Goal: Navigation & Orientation: Find specific page/section

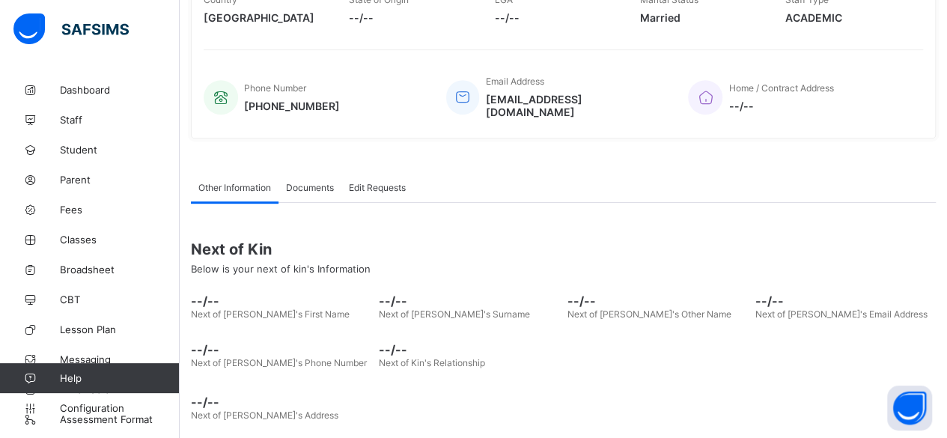
scroll to position [303, 0]
click at [88, 154] on span "Student" at bounding box center [120, 150] width 120 height 12
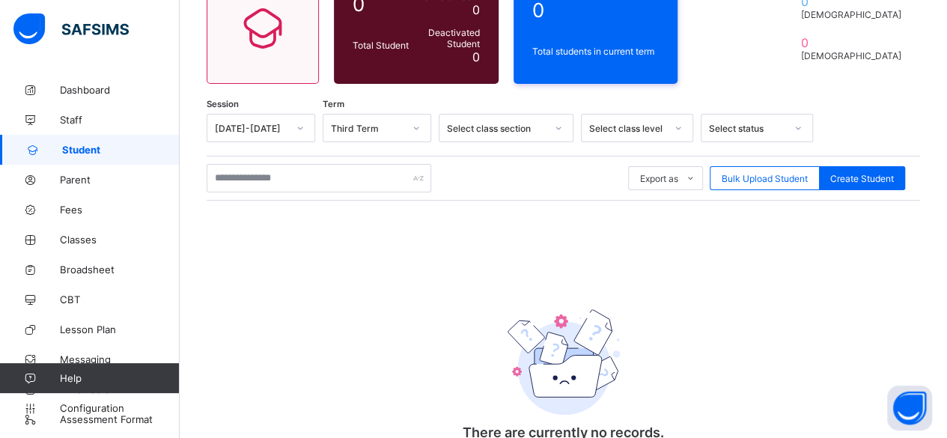
scroll to position [228, 0]
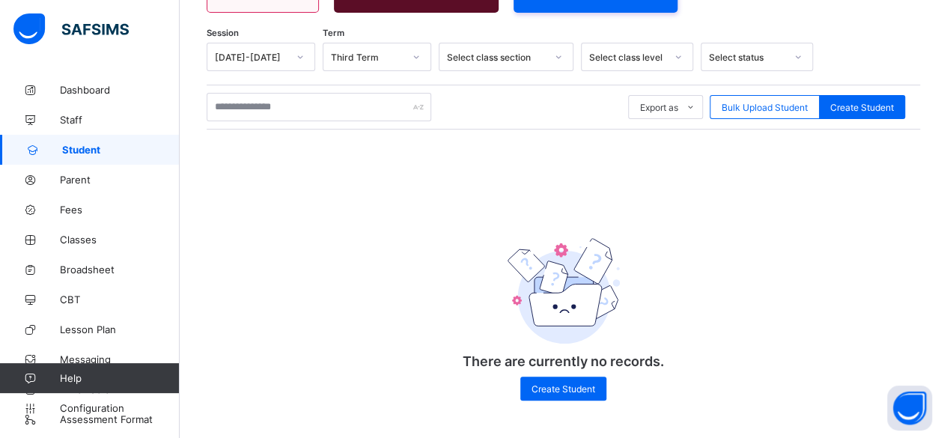
click at [556, 390] on span "Create Student" at bounding box center [564, 388] width 64 height 11
select select "**"
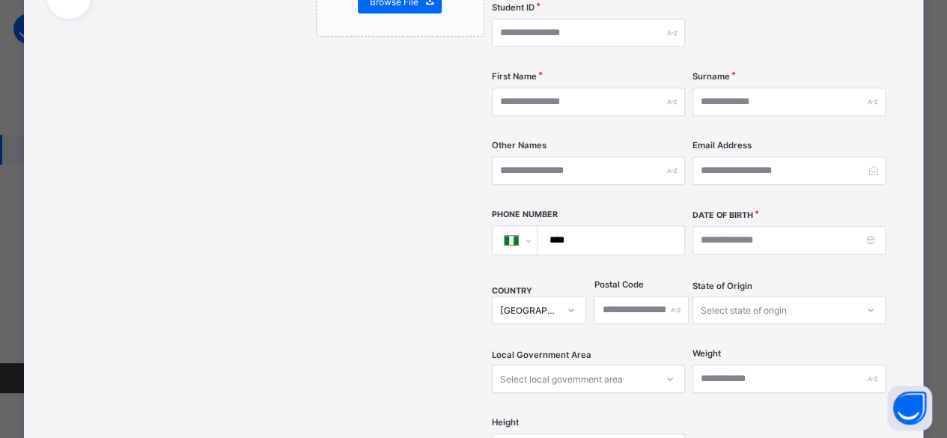
scroll to position [300, 0]
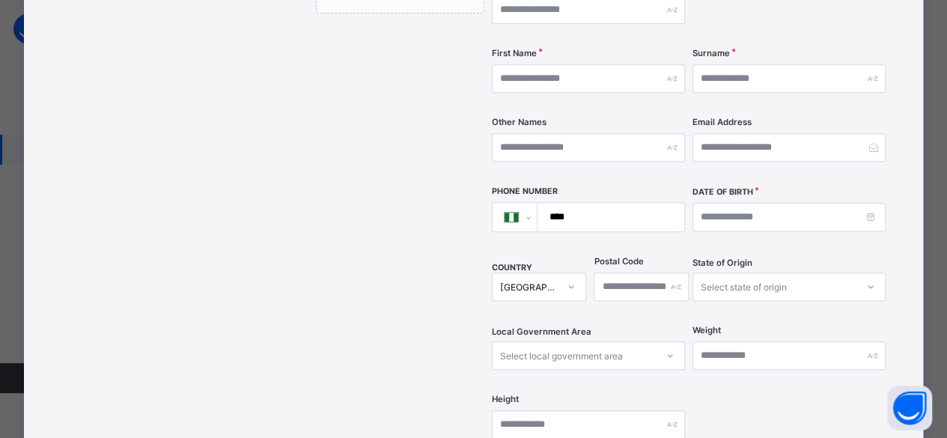
click at [557, 273] on div "[GEOGRAPHIC_DATA]" at bounding box center [539, 287] width 94 height 28
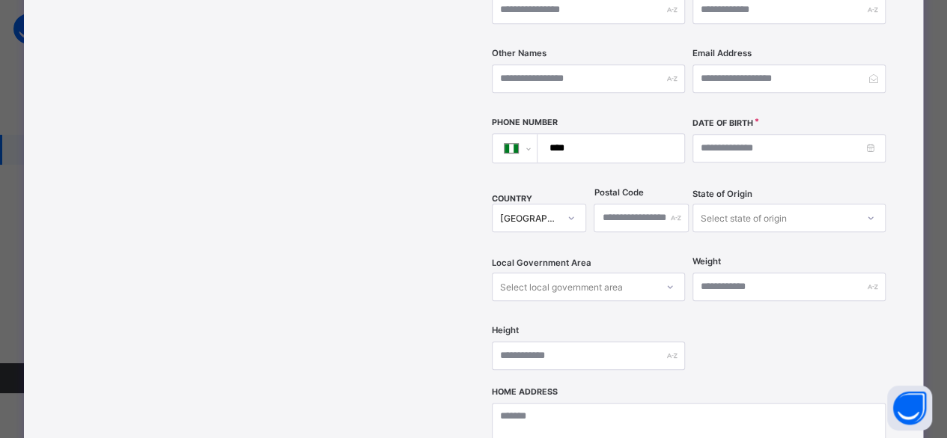
click at [407, 259] on div "Drag and drop your image file here or Browse File" at bounding box center [400, 224] width 169 height 855
click at [637, 276] on div "Select local government area" at bounding box center [574, 286] width 163 height 21
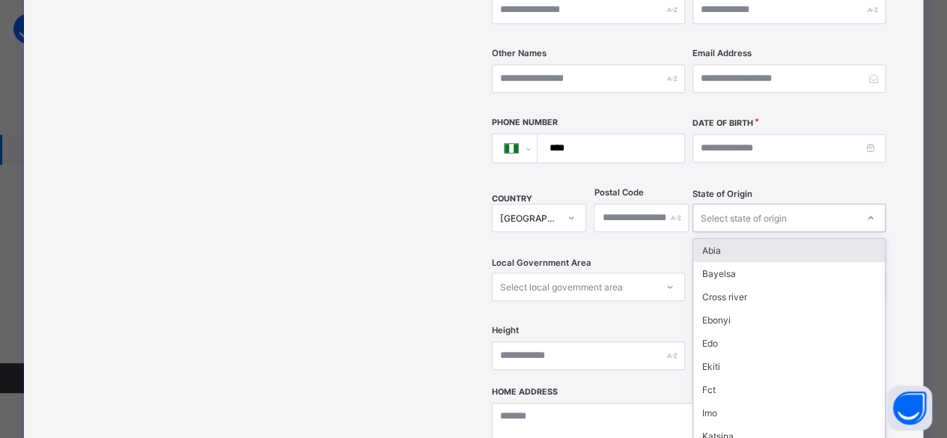
click at [724, 204] on div "Select state of origin" at bounding box center [744, 218] width 86 height 28
click at [717, 239] on div "Abia" at bounding box center [789, 250] width 192 height 23
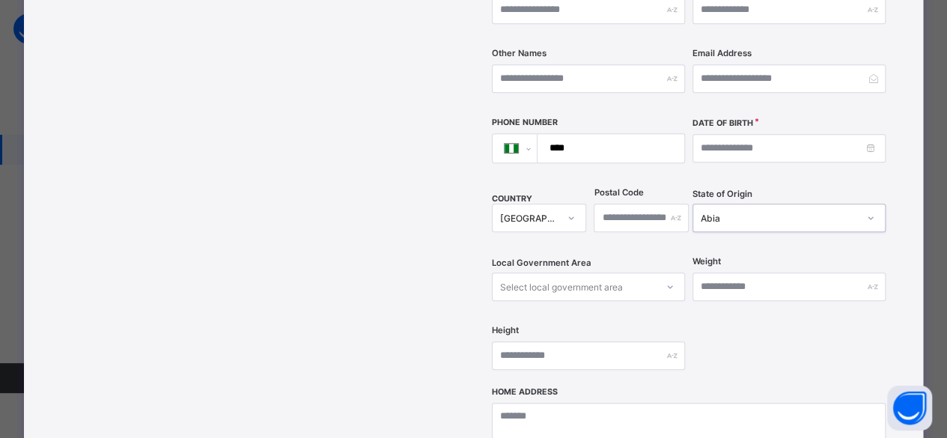
click at [656, 273] on div "Select local government area" at bounding box center [588, 287] width 193 height 28
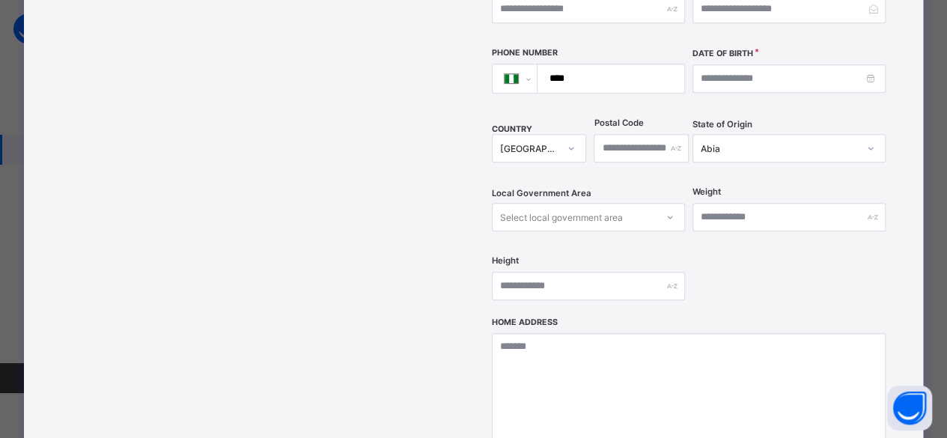
click at [406, 237] on div "Drag and drop your image file here or Browse File" at bounding box center [400, 154] width 169 height 855
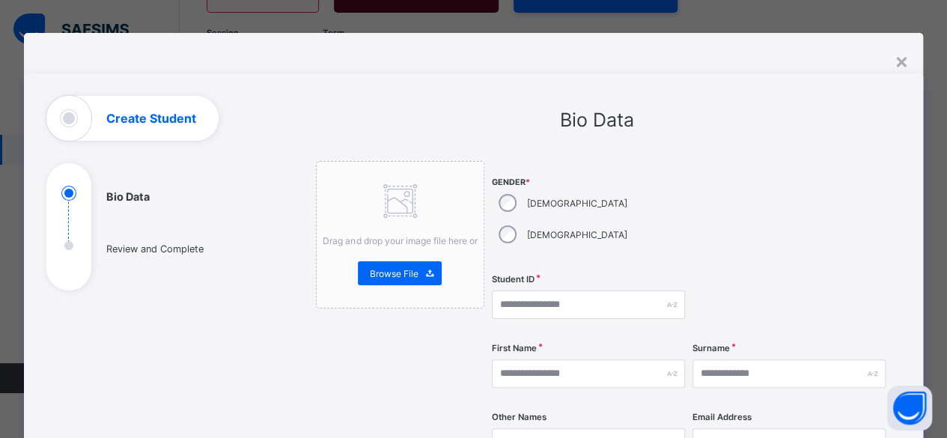
scroll to position [0, 0]
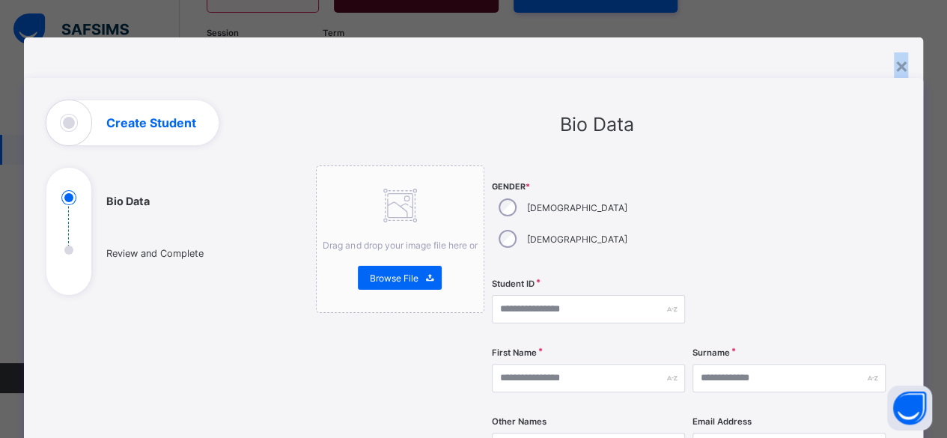
click at [899, 71] on div "×" at bounding box center [901, 64] width 14 height 25
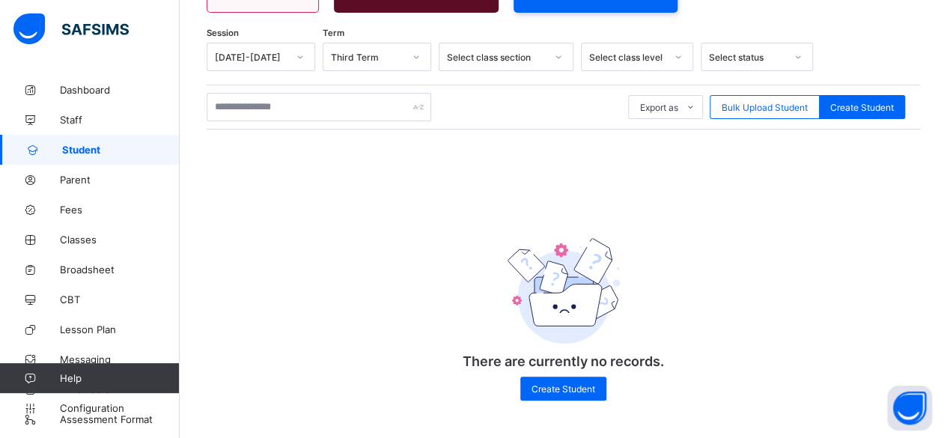
click at [82, 214] on span "Fees" at bounding box center [120, 210] width 120 height 12
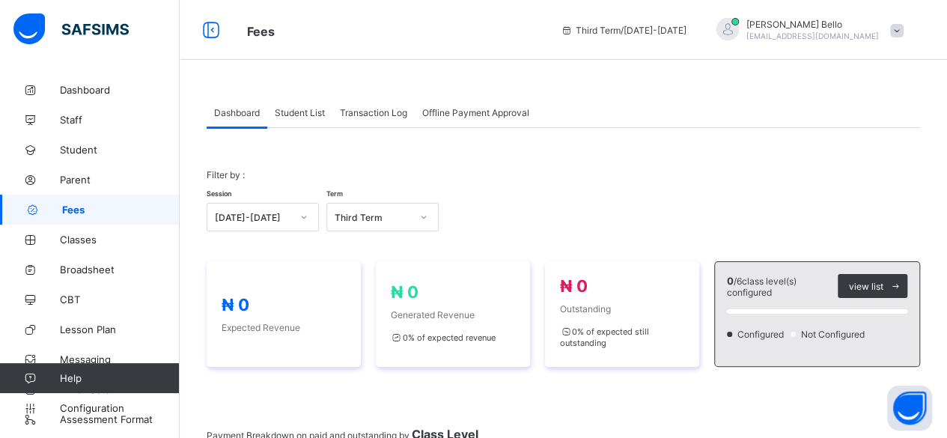
click at [82, 180] on span "Parent" at bounding box center [120, 180] width 120 height 12
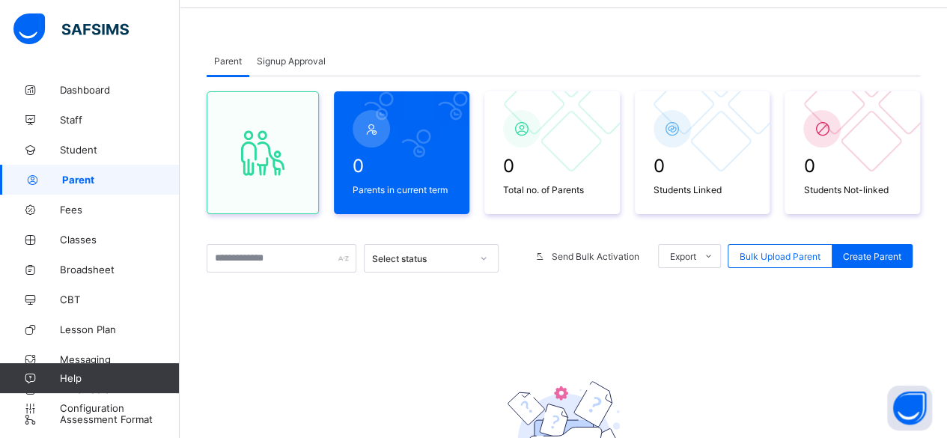
scroll to position [75, 0]
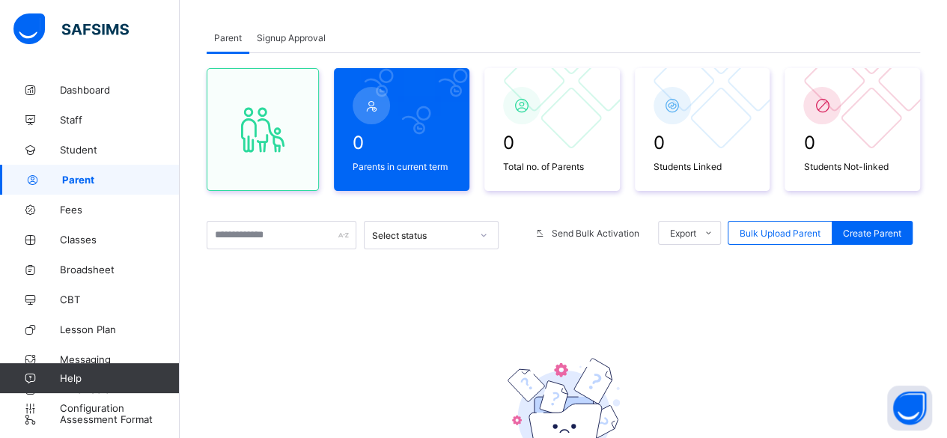
click at [101, 329] on span "Lesson Plan" at bounding box center [120, 329] width 120 height 12
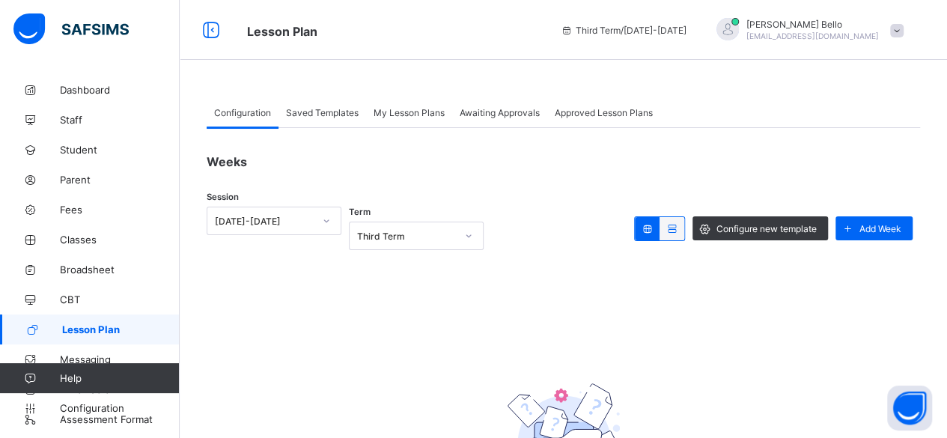
click at [93, 119] on span "Staff" at bounding box center [120, 120] width 120 height 12
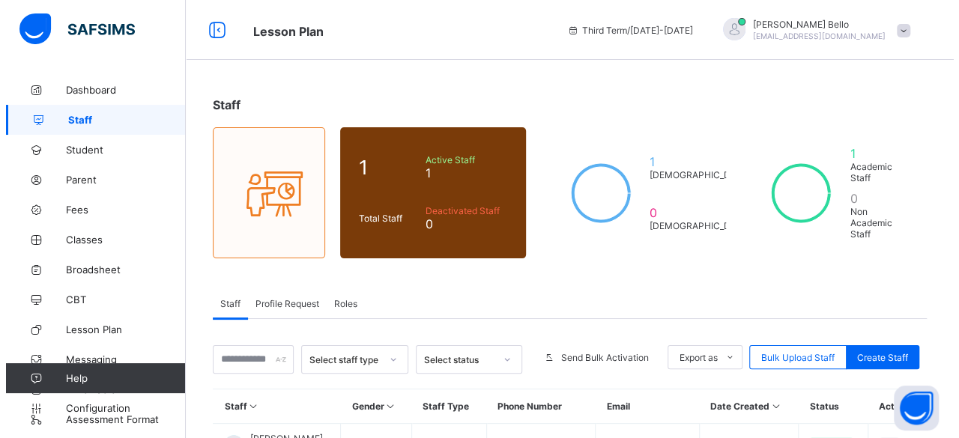
scroll to position [98, 0]
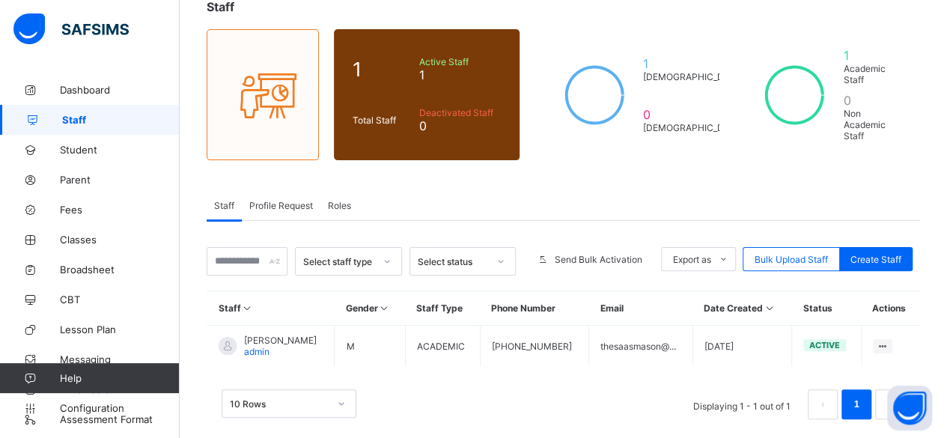
click at [873, 248] on div "Create Staff" at bounding box center [875, 259] width 73 height 24
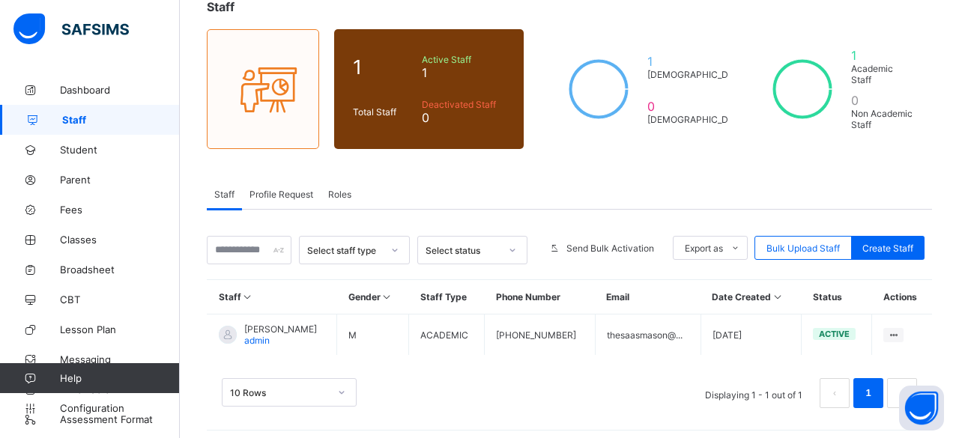
select select "**"
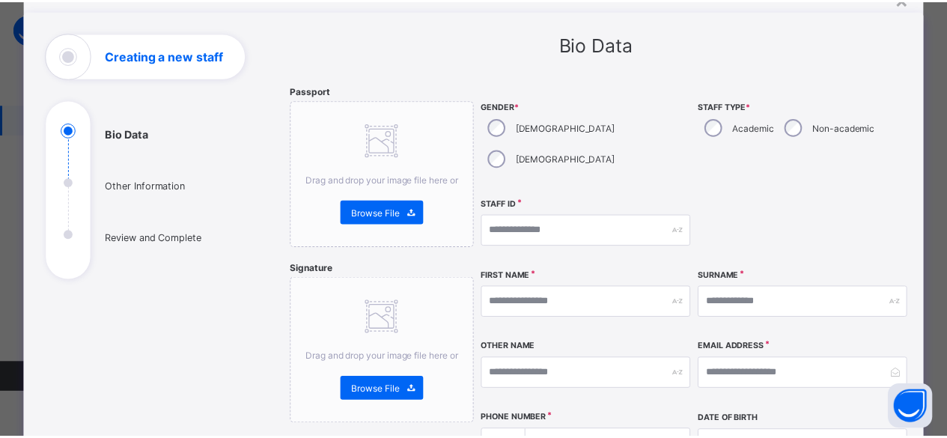
scroll to position [0, 0]
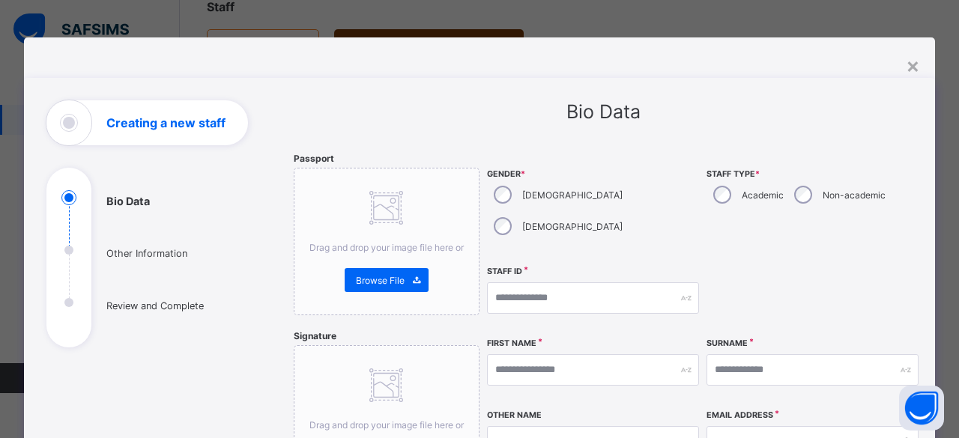
click at [912, 72] on div "×" at bounding box center [912, 64] width 14 height 25
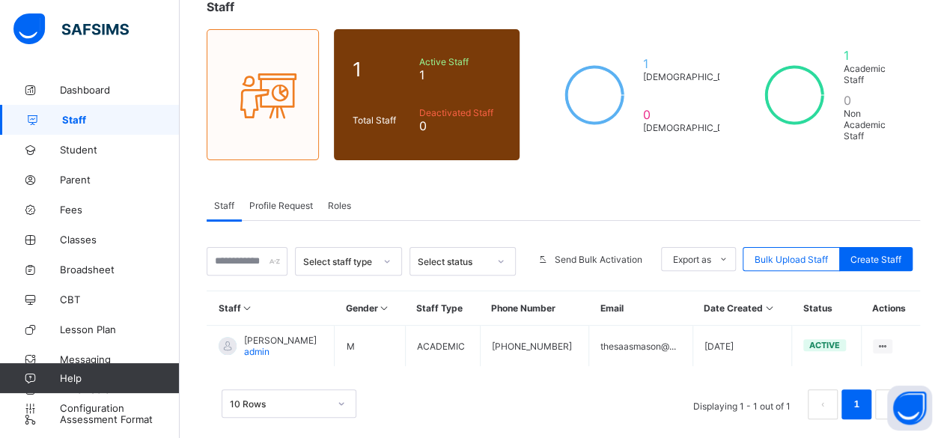
click at [87, 356] on span "Messaging" at bounding box center [120, 359] width 120 height 12
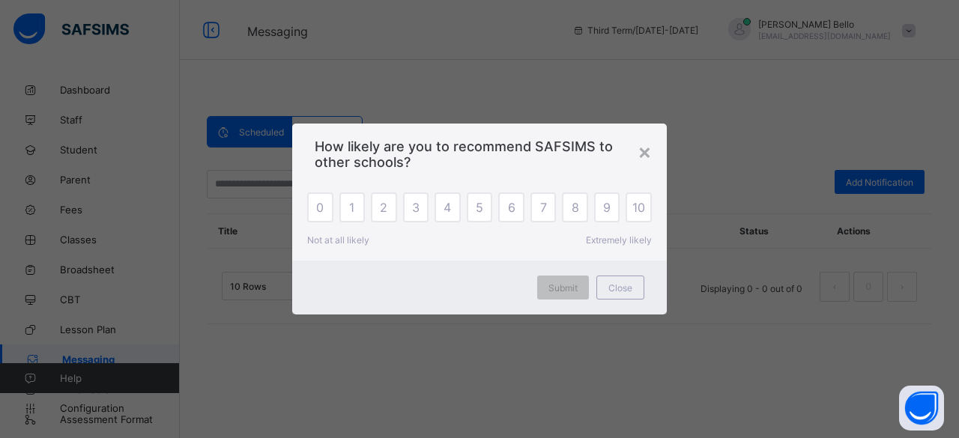
click at [648, 154] on div "×" at bounding box center [644, 151] width 14 height 25
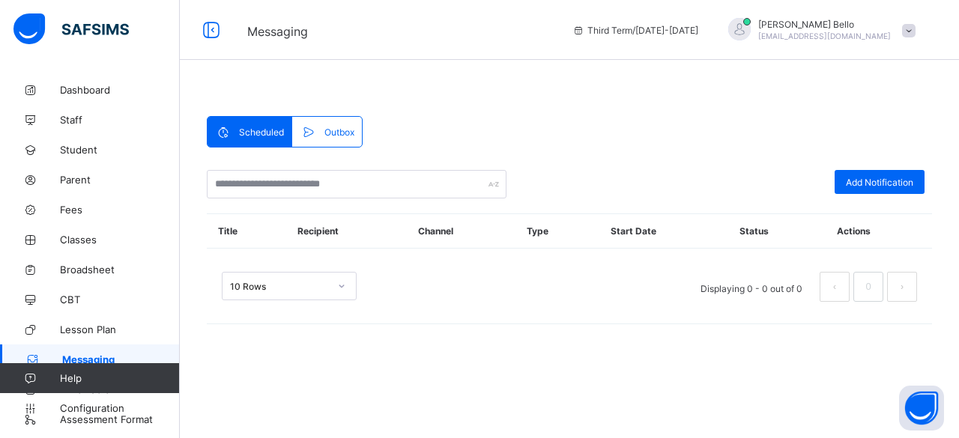
click at [106, 269] on span "Broadsheet" at bounding box center [120, 270] width 120 height 12
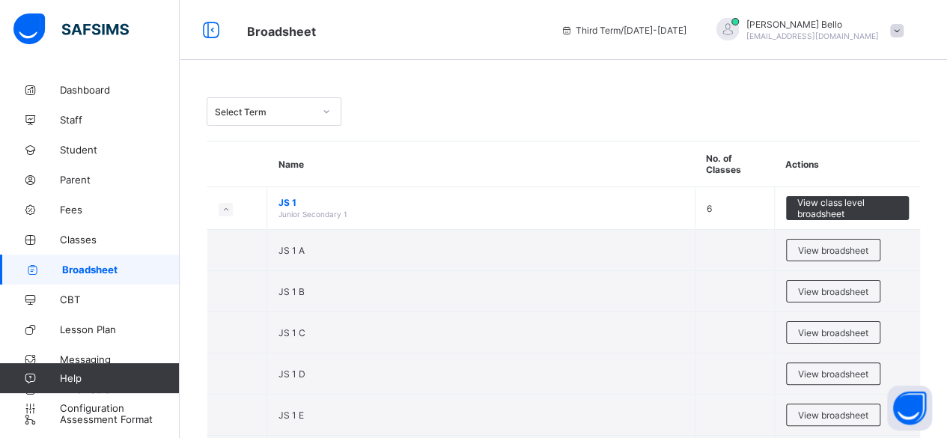
click at [854, 258] on div "View broadsheet" at bounding box center [833, 250] width 94 height 22
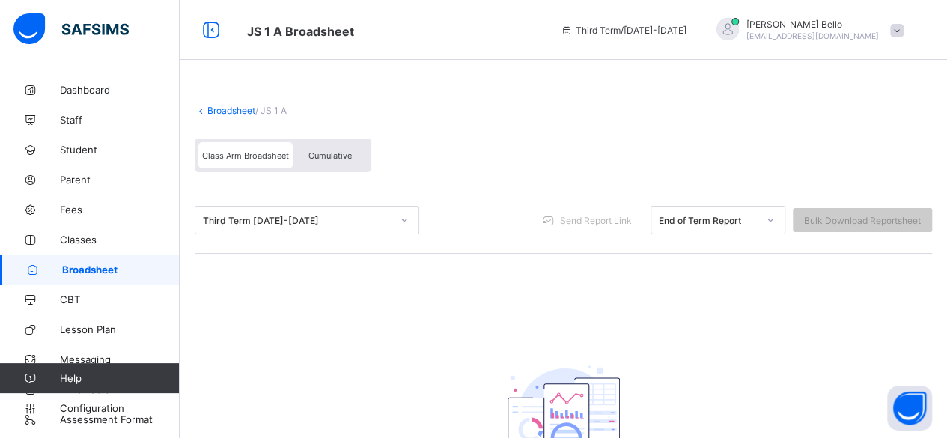
click at [344, 157] on span "Cumulative" at bounding box center [330, 156] width 43 height 10
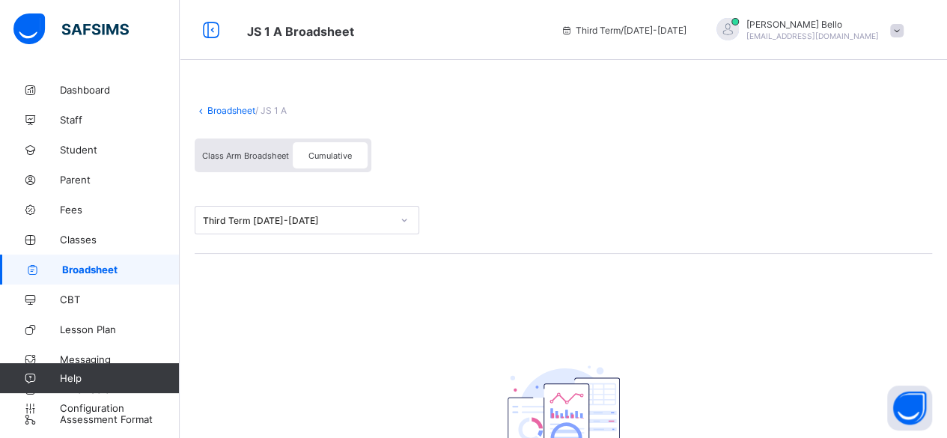
click at [265, 162] on div "Class Arm Broadsheet" at bounding box center [245, 155] width 94 height 26
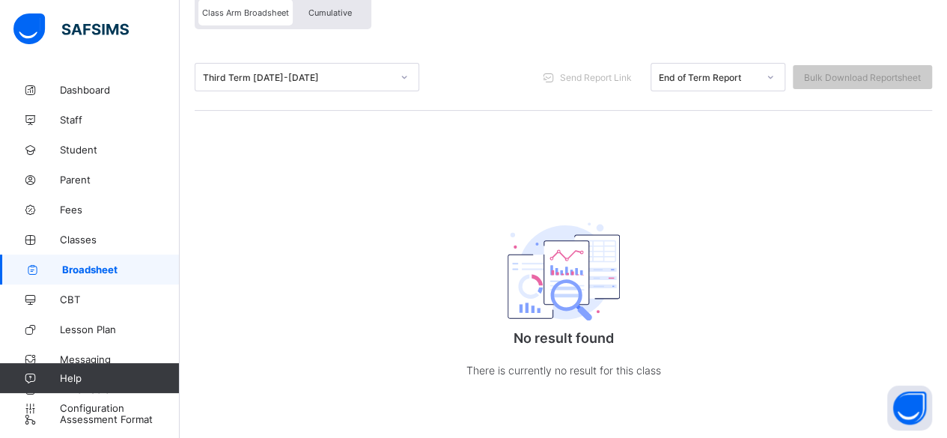
scroll to position [144, 0]
click at [106, 408] on span "Configuration" at bounding box center [119, 408] width 119 height 12
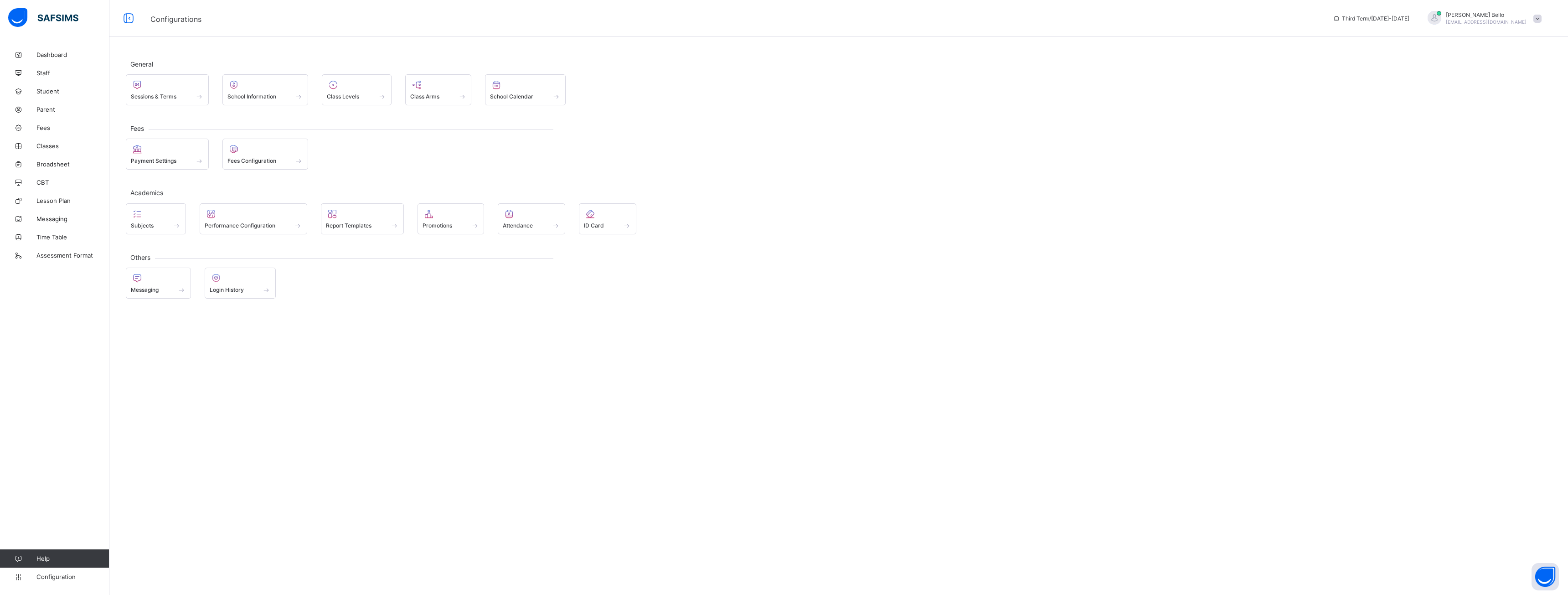
click at [358, 225] on span "Report Templates" at bounding box center [348, 225] width 46 height 7
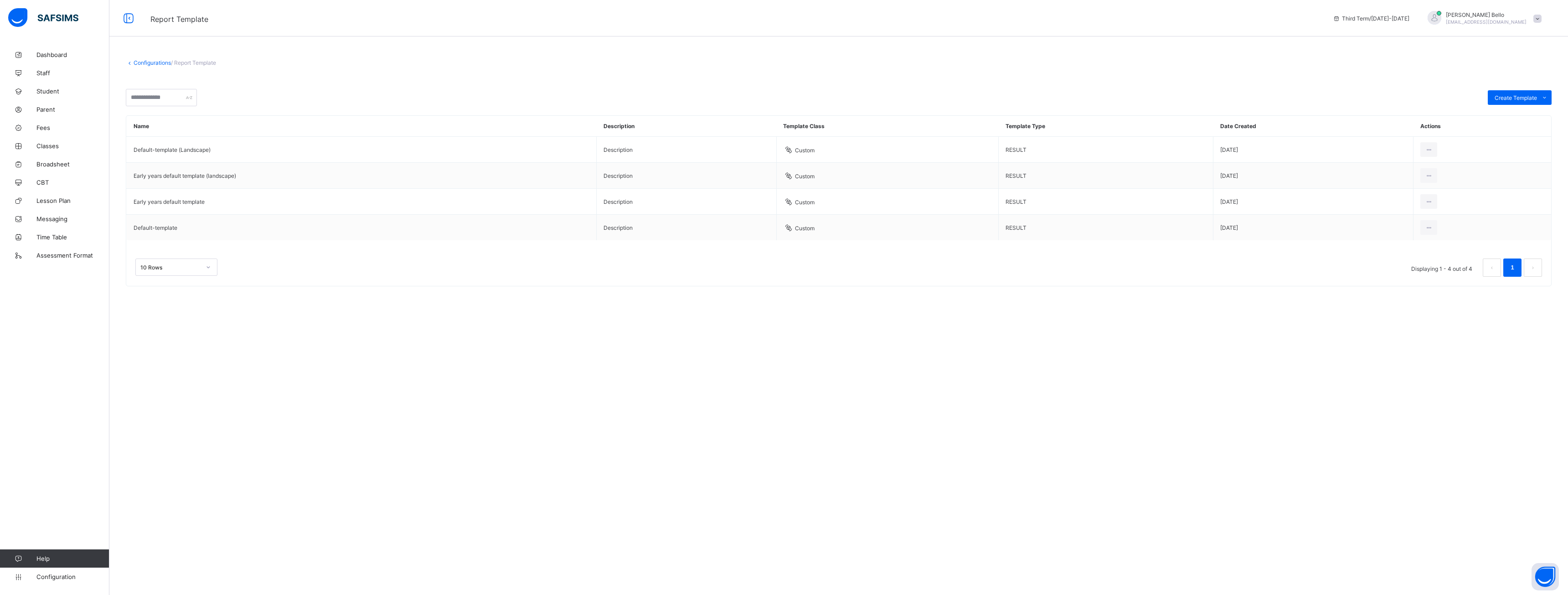
click at [583, 100] on span "Create Template" at bounding box center [1516, 97] width 43 height 7
click at [0, 0] on div "Custom builder" at bounding box center [0, 0] width 0 height 0
click at [55, 238] on span "Time Table" at bounding box center [73, 237] width 73 height 7
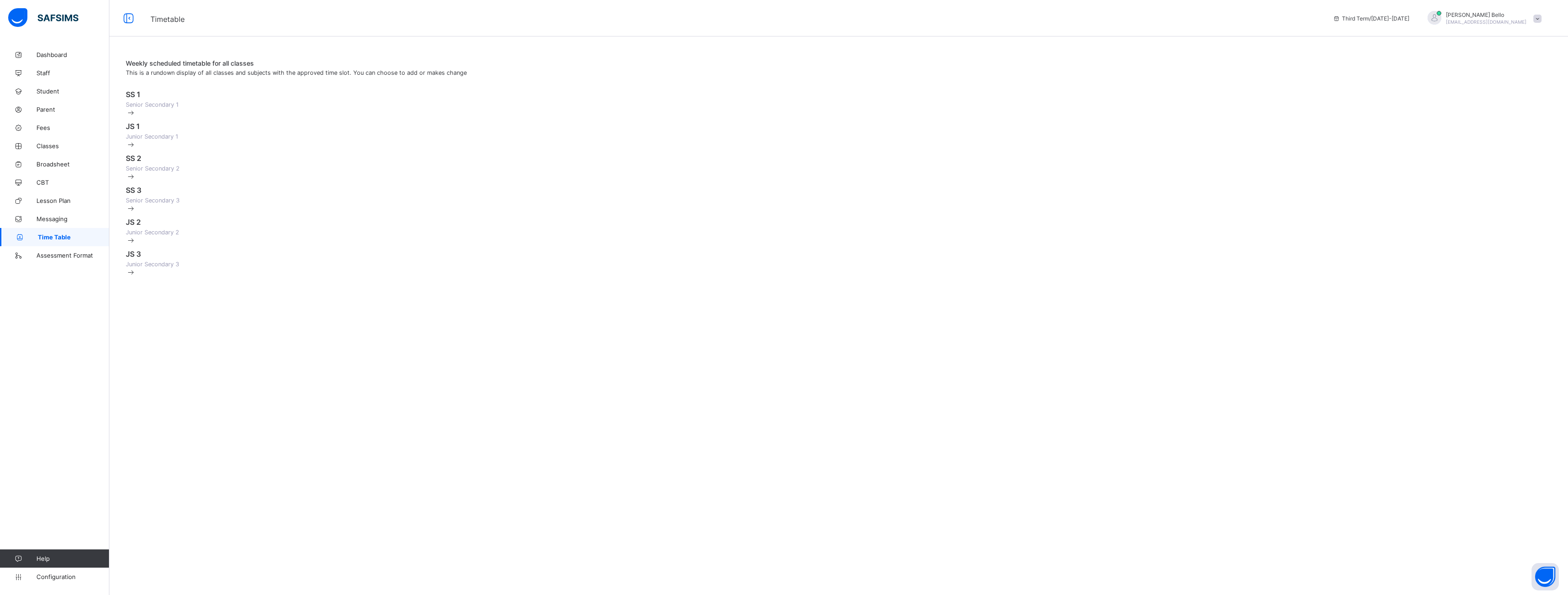
click at [216, 101] on span at bounding box center [839, 100] width 1426 height 2
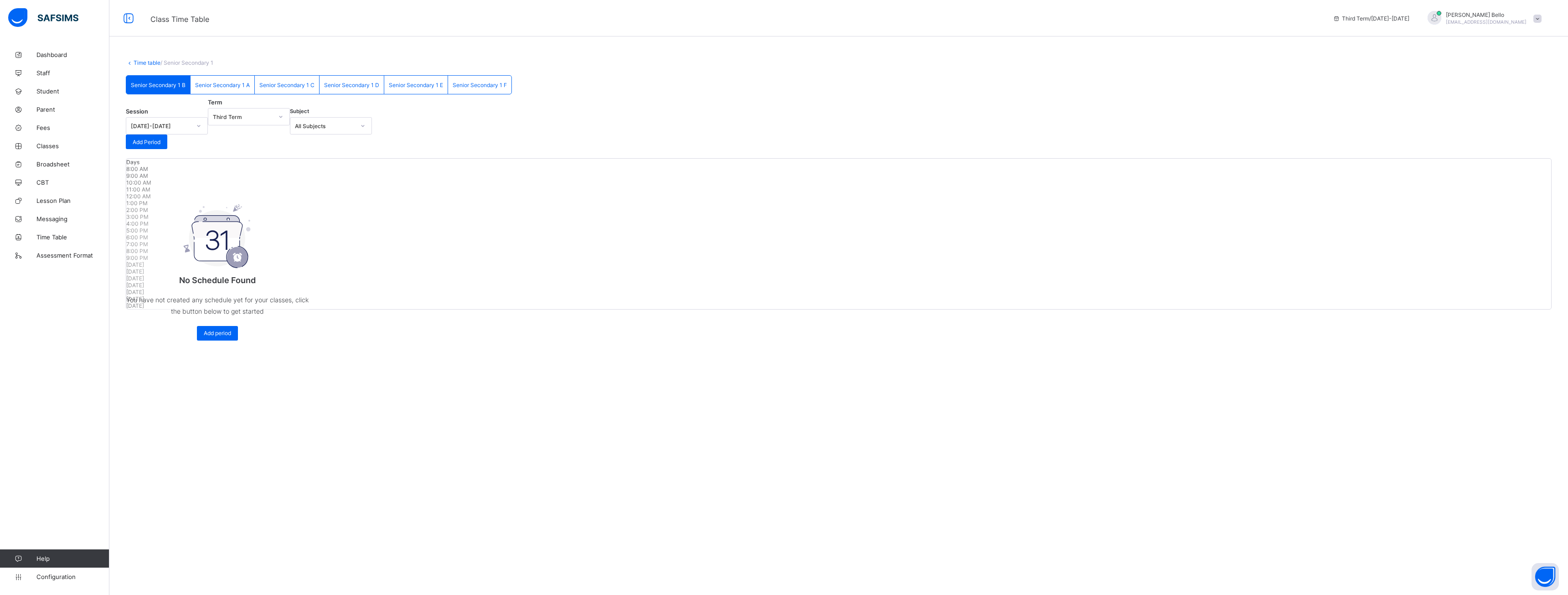
click at [161, 146] on span "Add Period" at bounding box center [147, 142] width 28 height 7
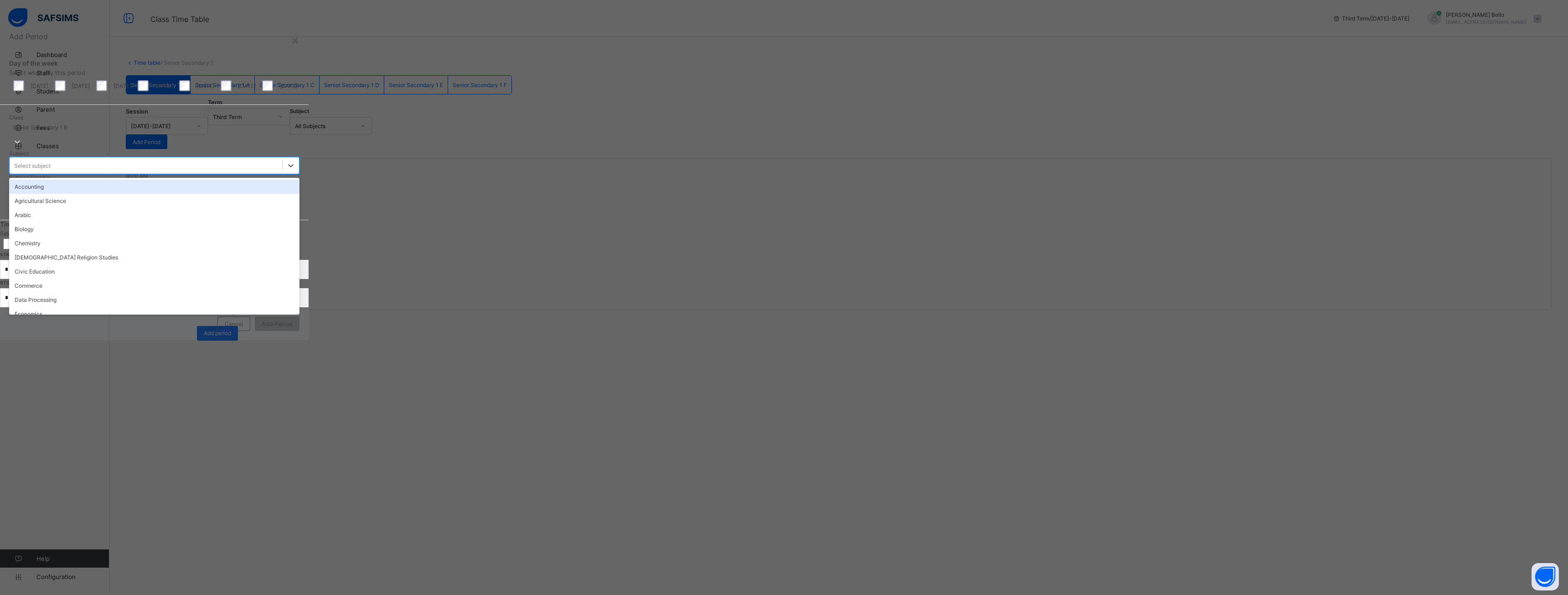
click at [51, 169] on div "Select subject" at bounding box center [32, 166] width 37 height 7
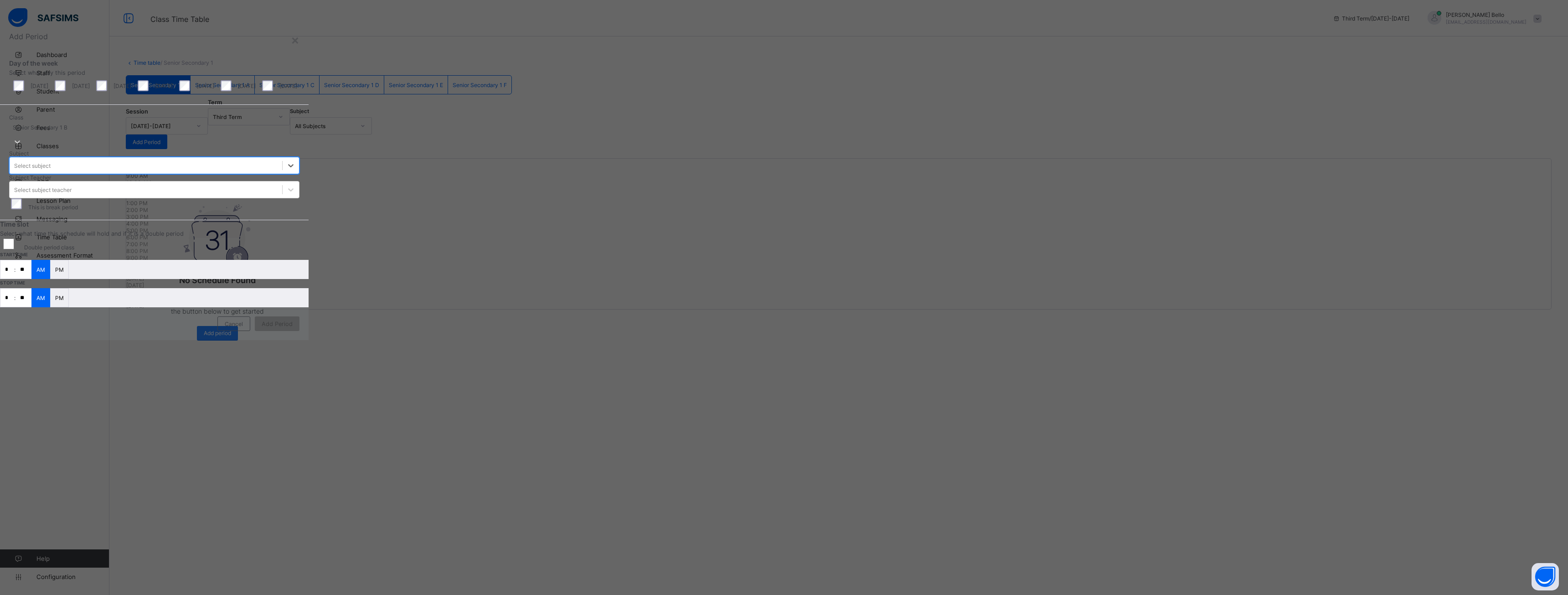
click at [299, 48] on div "×" at bounding box center [295, 39] width 9 height 15
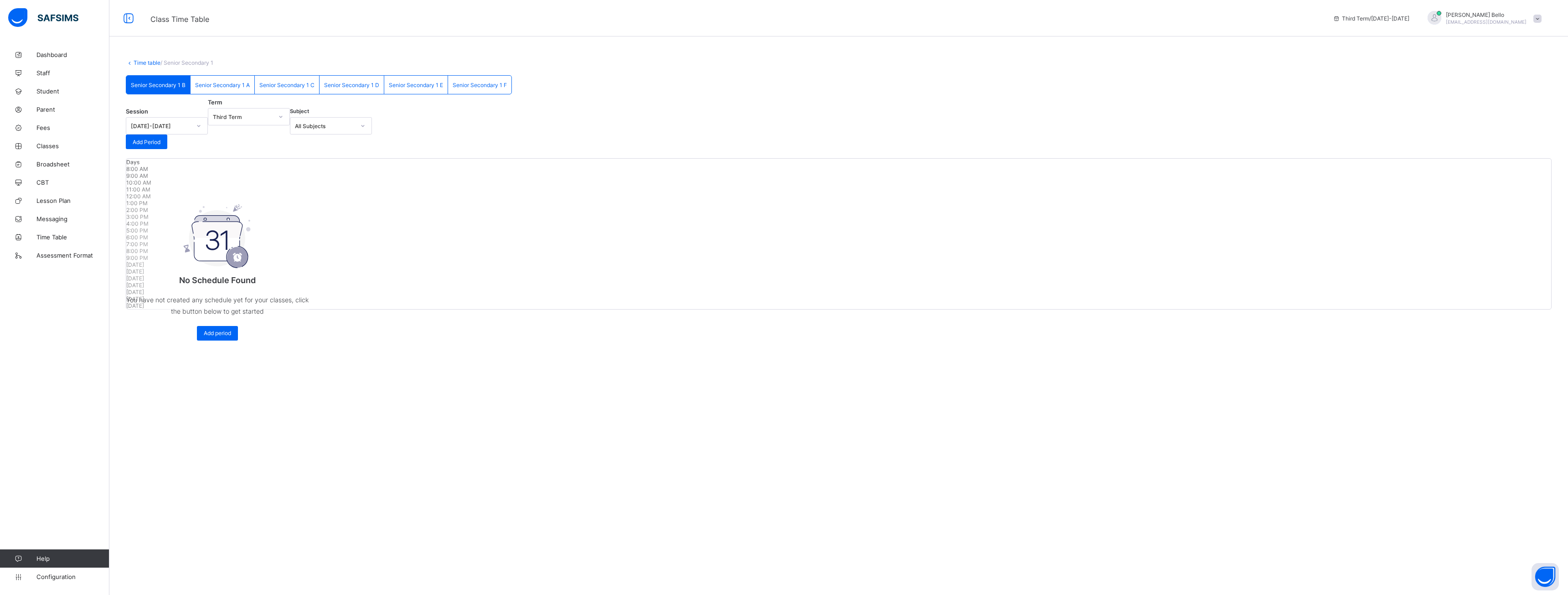
click at [35, 186] on icon at bounding box center [18, 182] width 37 height 7
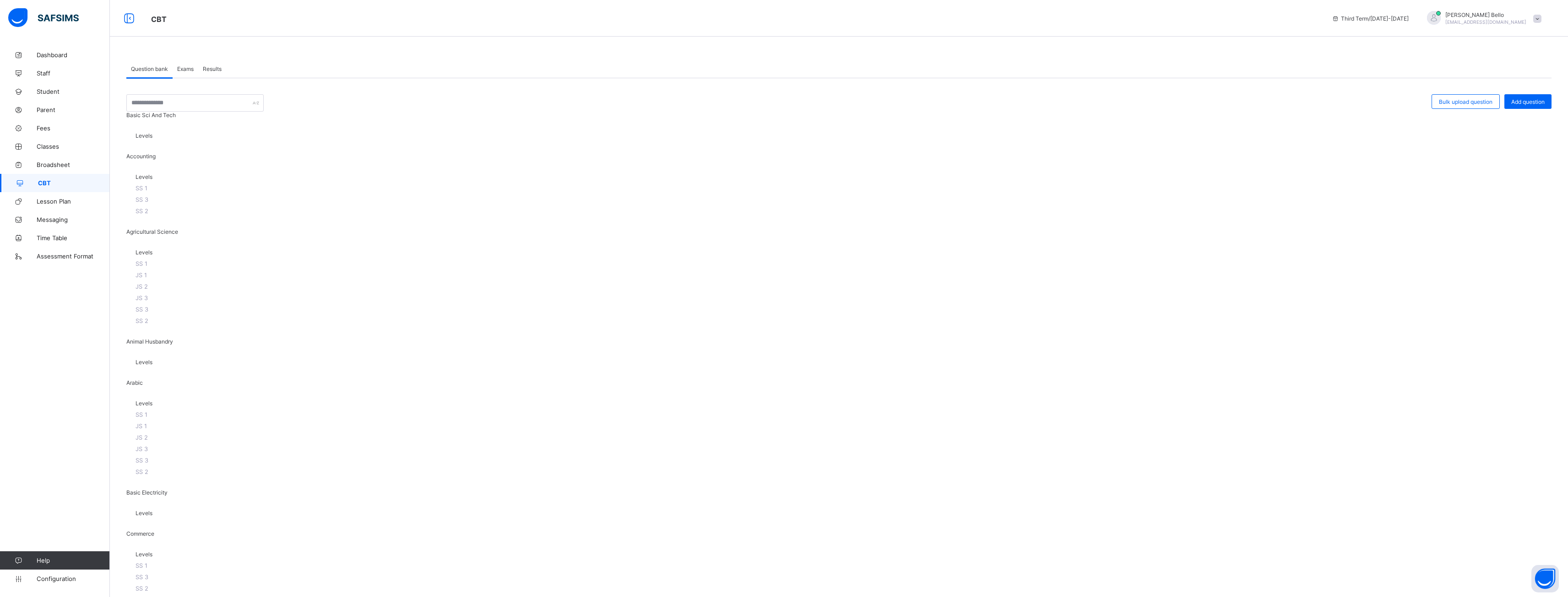
click at [305, 153] on div "Levels" at bounding box center [839, 137] width 1425 height 30
click at [160, 119] on span "Basic Sci And Tech" at bounding box center [151, 115] width 50 height 7
click at [56, 267] on span "Configuration" at bounding box center [73, 579] width 73 height 7
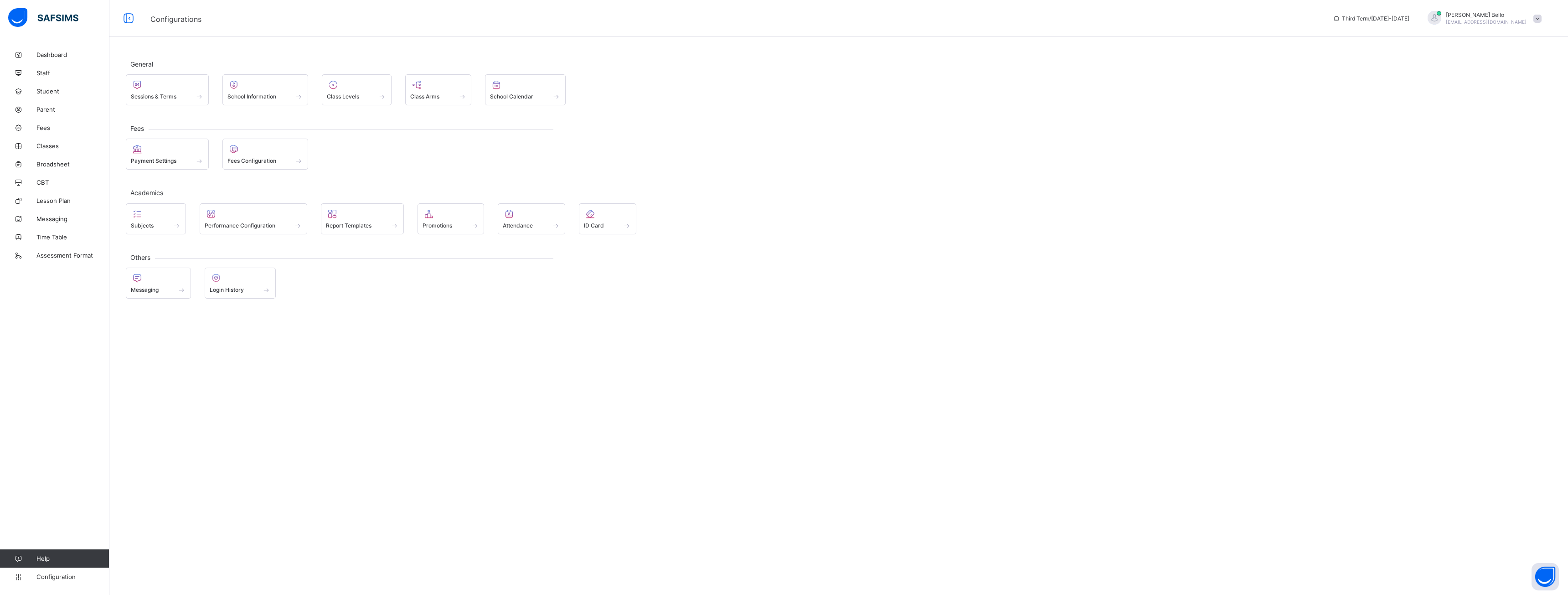
click at [583, 222] on div "ID Card" at bounding box center [607, 219] width 57 height 31
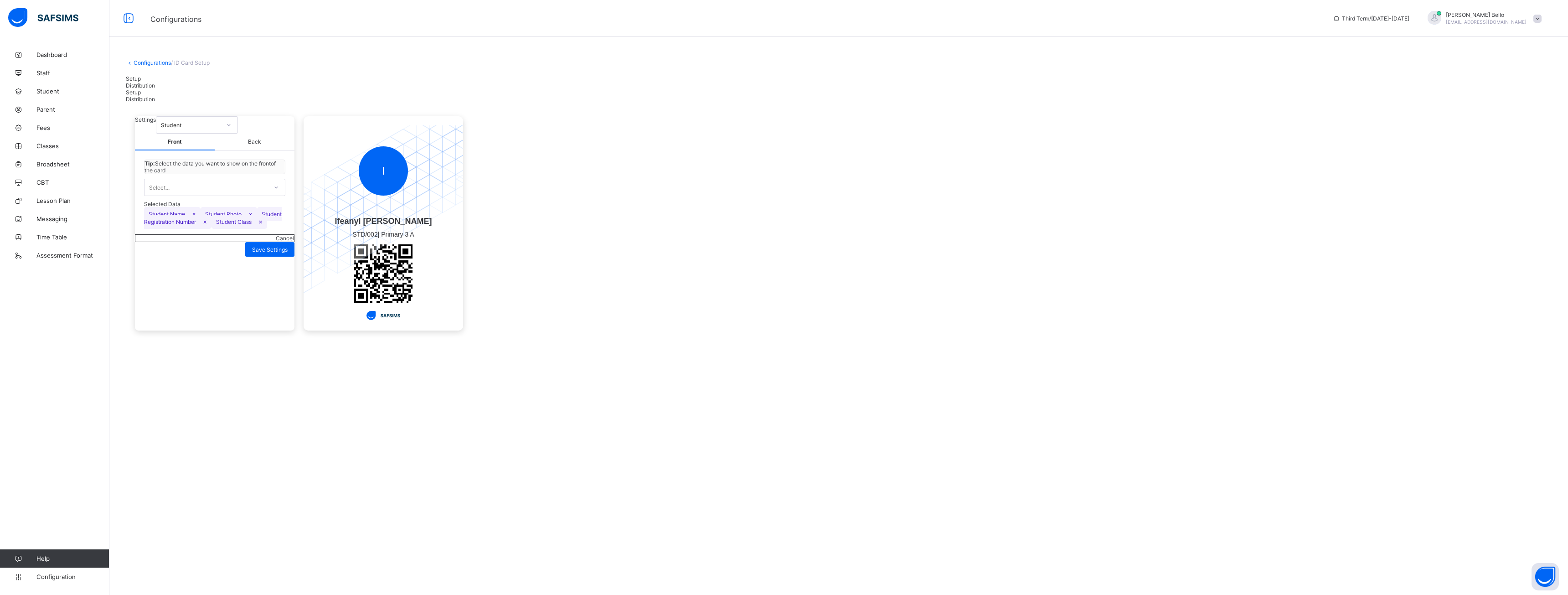
click at [172, 89] on div "Distribution" at bounding box center [839, 85] width 1426 height 7
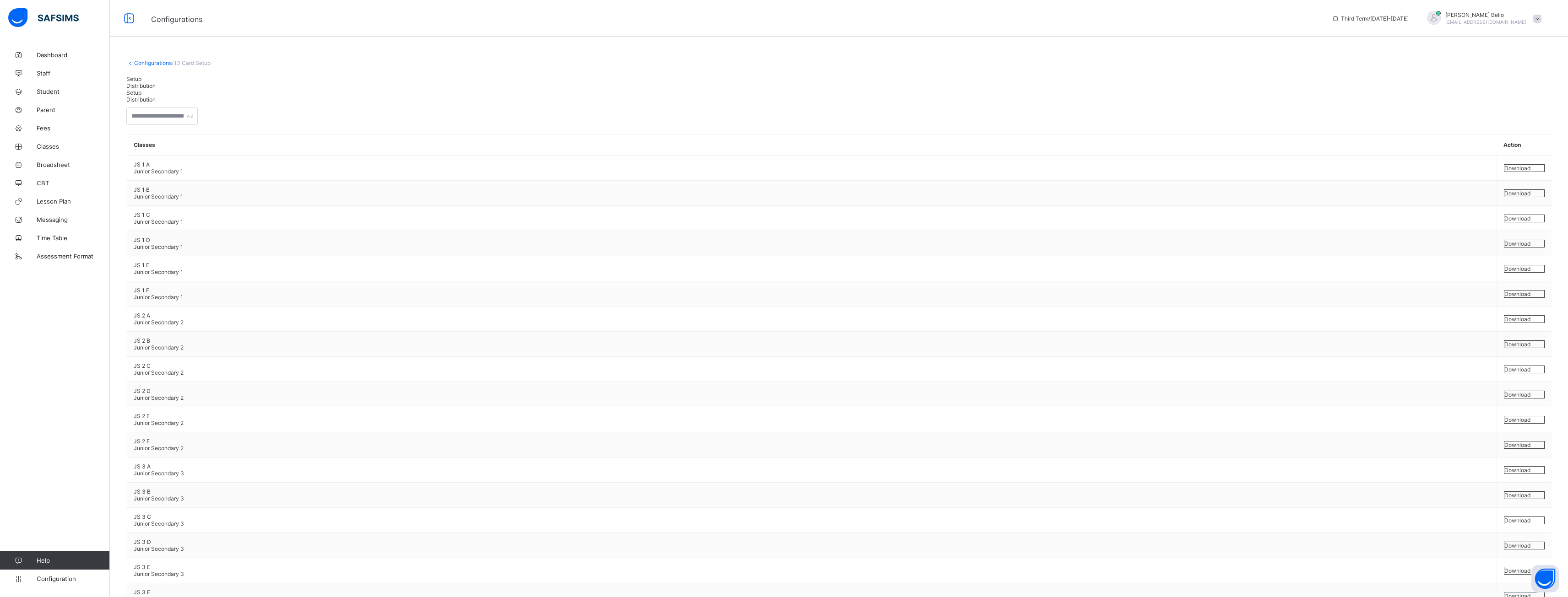
click at [132, 82] on div "Setup" at bounding box center [839, 79] width 1425 height 7
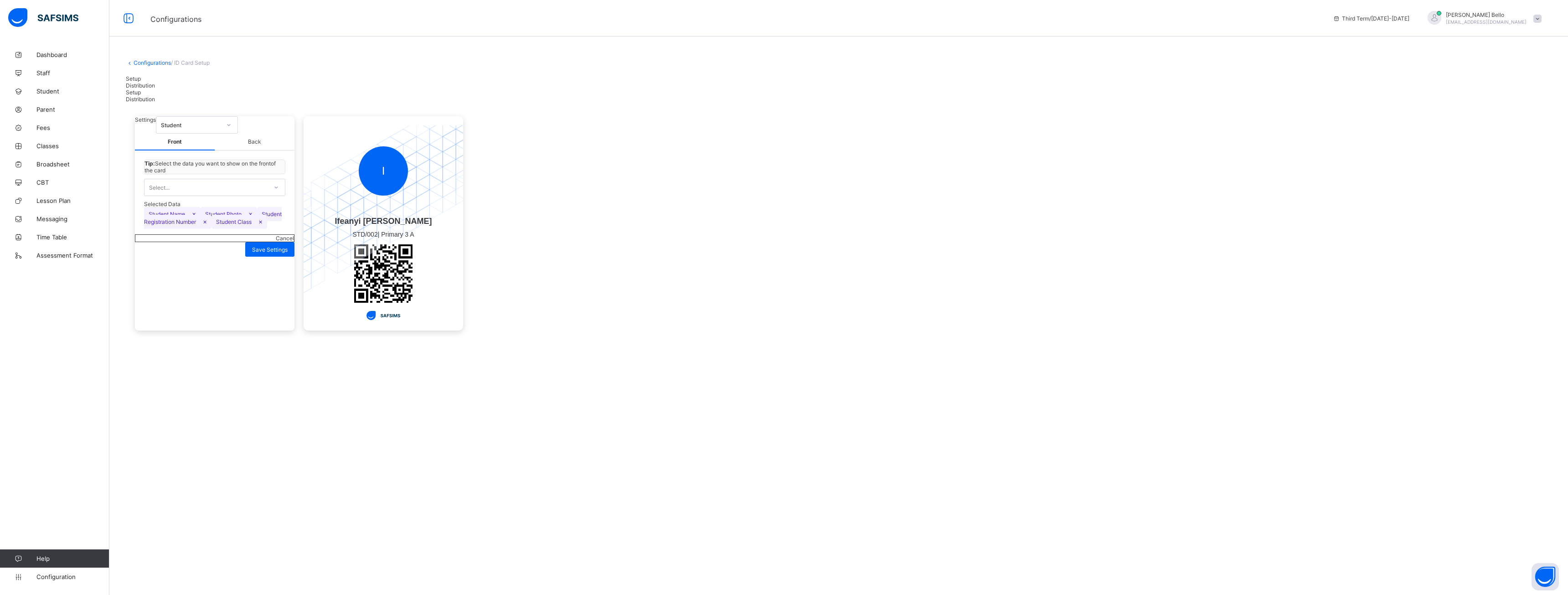
click at [153, 59] on div "Configurations / ID Card Setup Setup Distribution Setup Distribution Settings S…" at bounding box center [839, 202] width 1458 height 312
click at [46, 266] on link "Configuration" at bounding box center [54, 577] width 109 height 18
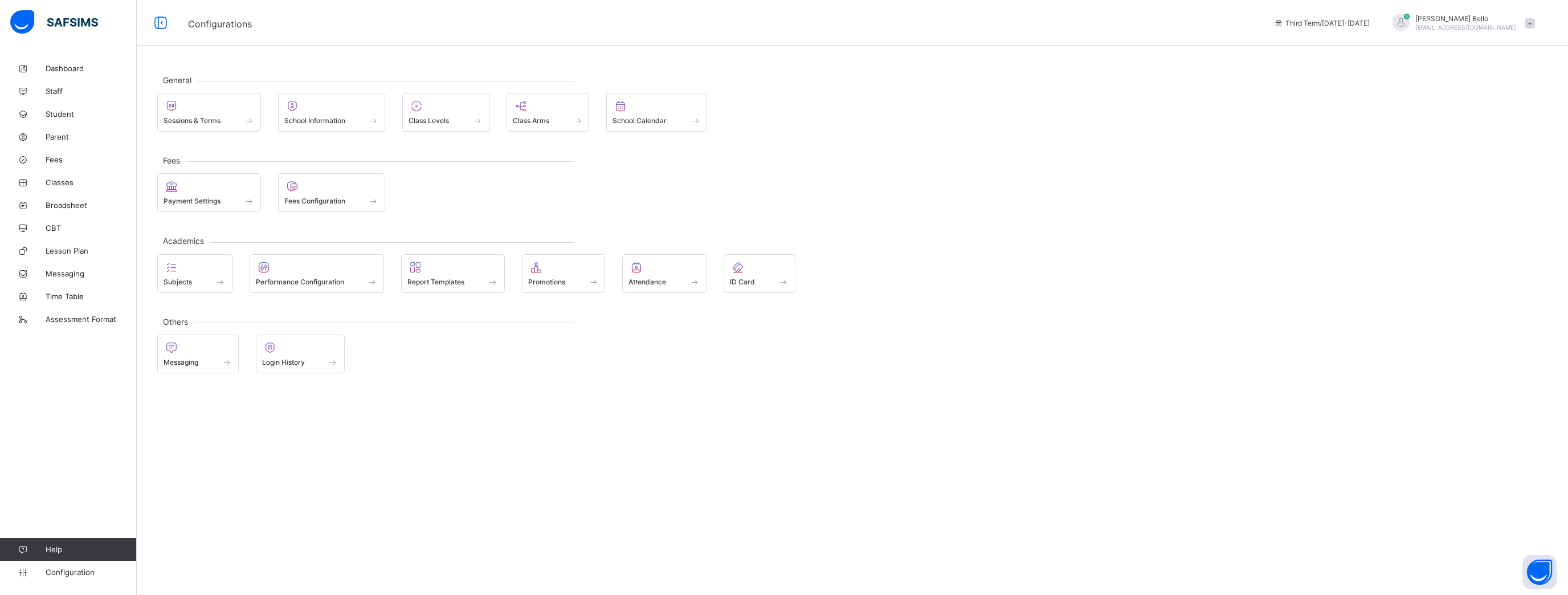
click at [212, 201] on span "Payment Settings" at bounding box center [192, 200] width 57 height 8
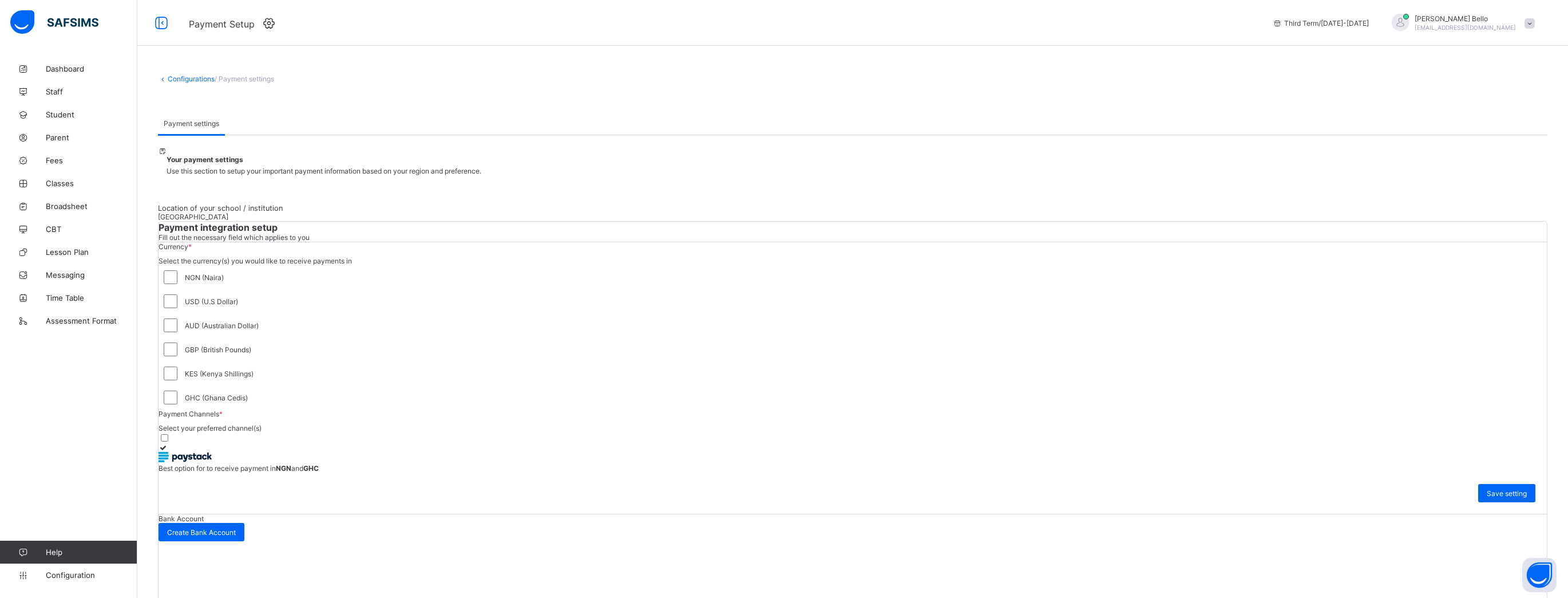
click at [62, 137] on span "Parent" at bounding box center [92, 138] width 92 height 9
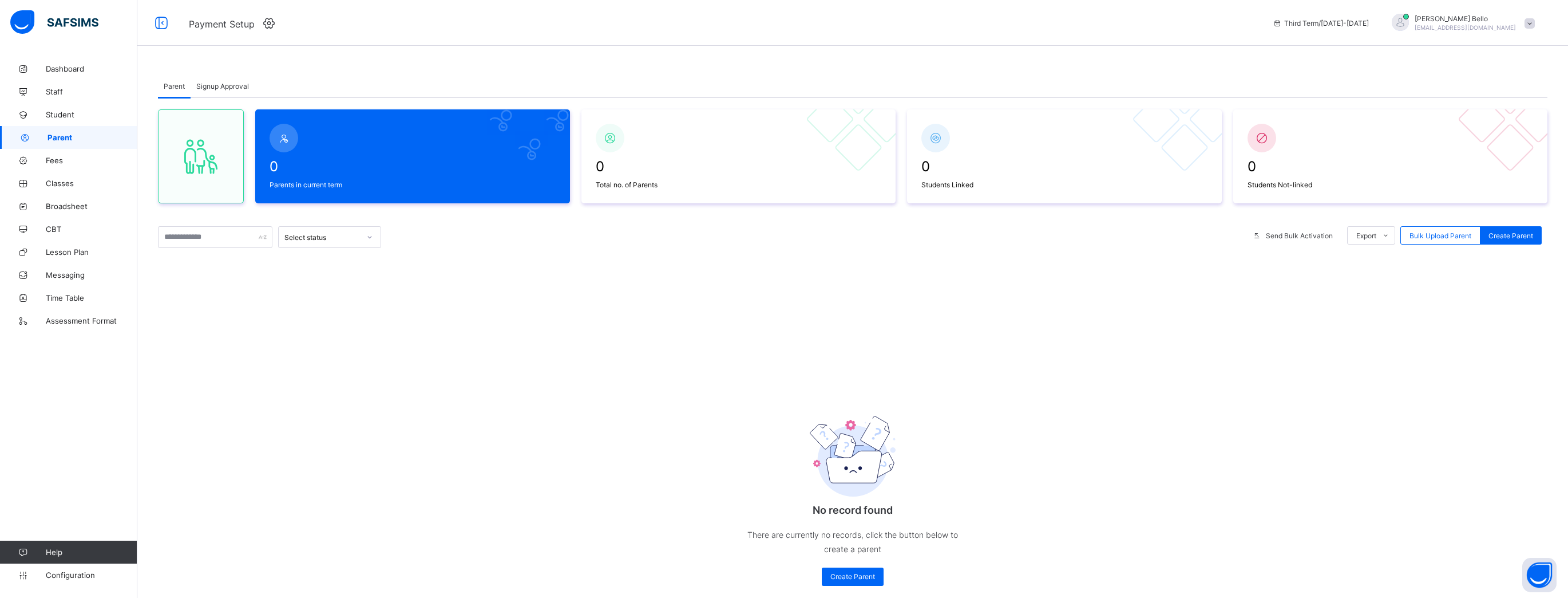
click at [732, 334] on div "Create Parent" at bounding box center [852, 577] width 62 height 18
select select "**"
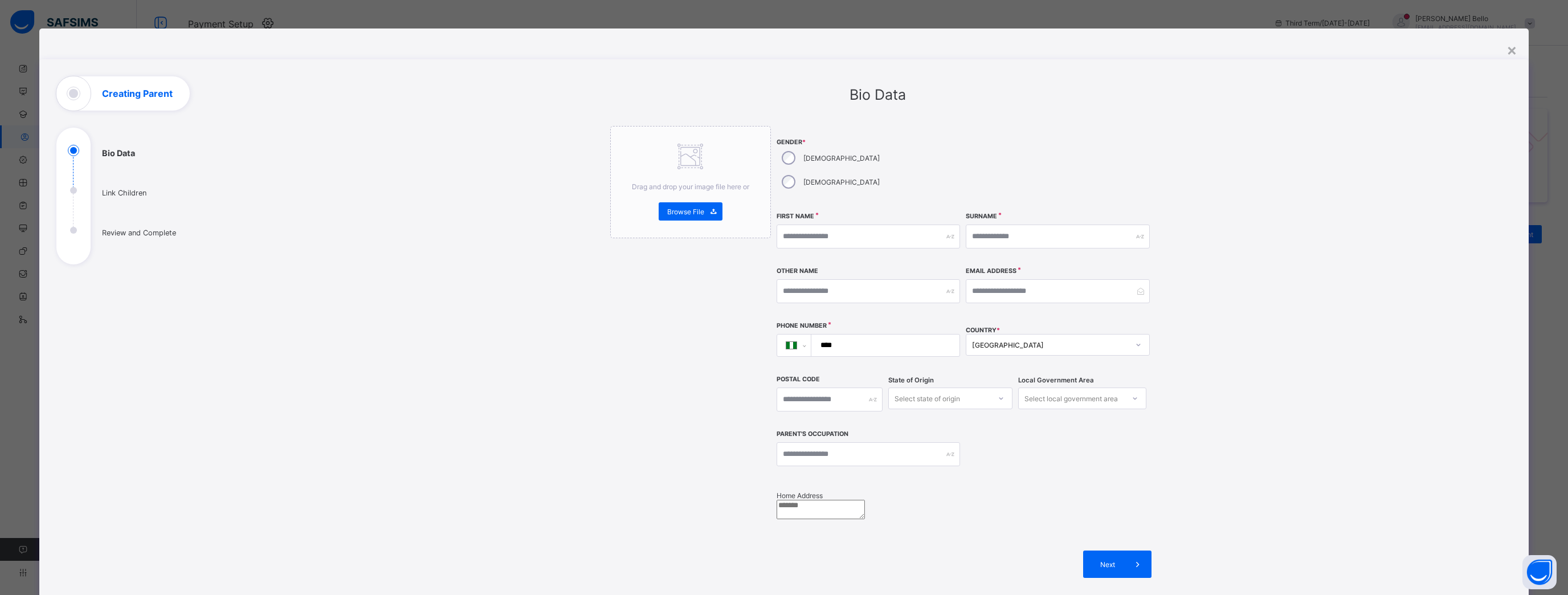
click at [729, 55] on div "×" at bounding box center [1512, 49] width 11 height 19
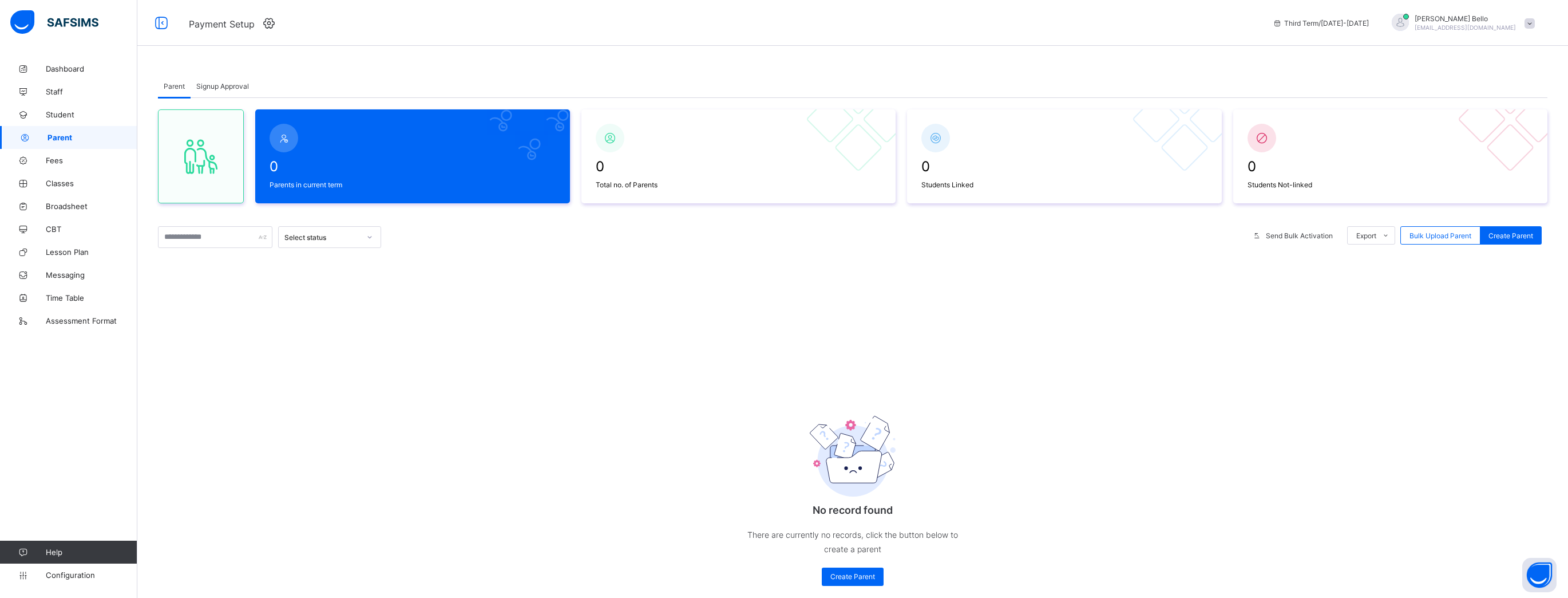
click at [732, 19] on div at bounding box center [1400, 23] width 28 height 19
click at [732, 17] on div at bounding box center [1400, 8] width 17 height 17
click at [732, 23] on span at bounding box center [1529, 23] width 10 height 10
click at [732, 334] on div "No record found There are currently no records, click the button below to creat…" at bounding box center [853, 490] width 1389 height 213
click at [732, 334] on button "Open asap" at bounding box center [1539, 574] width 34 height 34
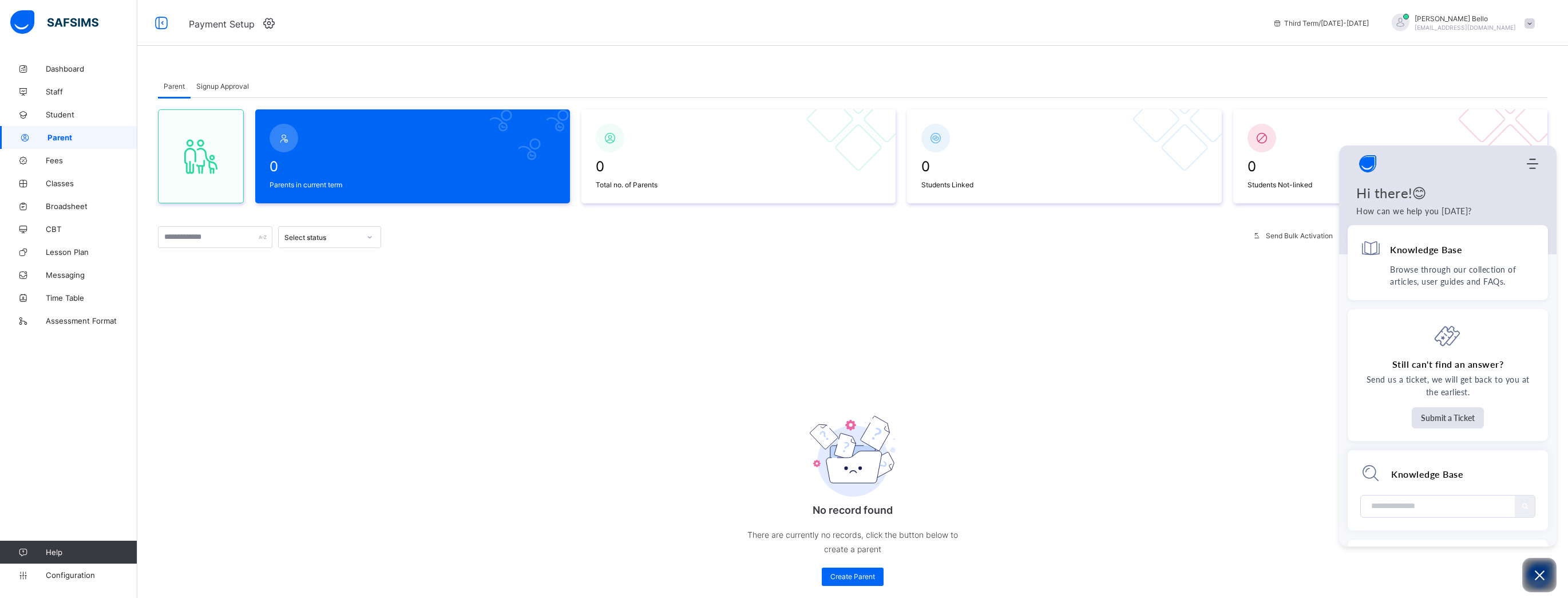
click at [732, 263] on div "0 Parents in current term 0 Total no. of Parents 0 Students Linked 0 Students N…" at bounding box center [853, 353] width 1389 height 511
click at [732, 334] on div "Parent Signup Approval Parent Signup Approval 0 Parents in current term 0 Total…" at bounding box center [853, 342] width 1430 height 569
click at [732, 334] on icon "Open asap" at bounding box center [1539, 575] width 15 height 15
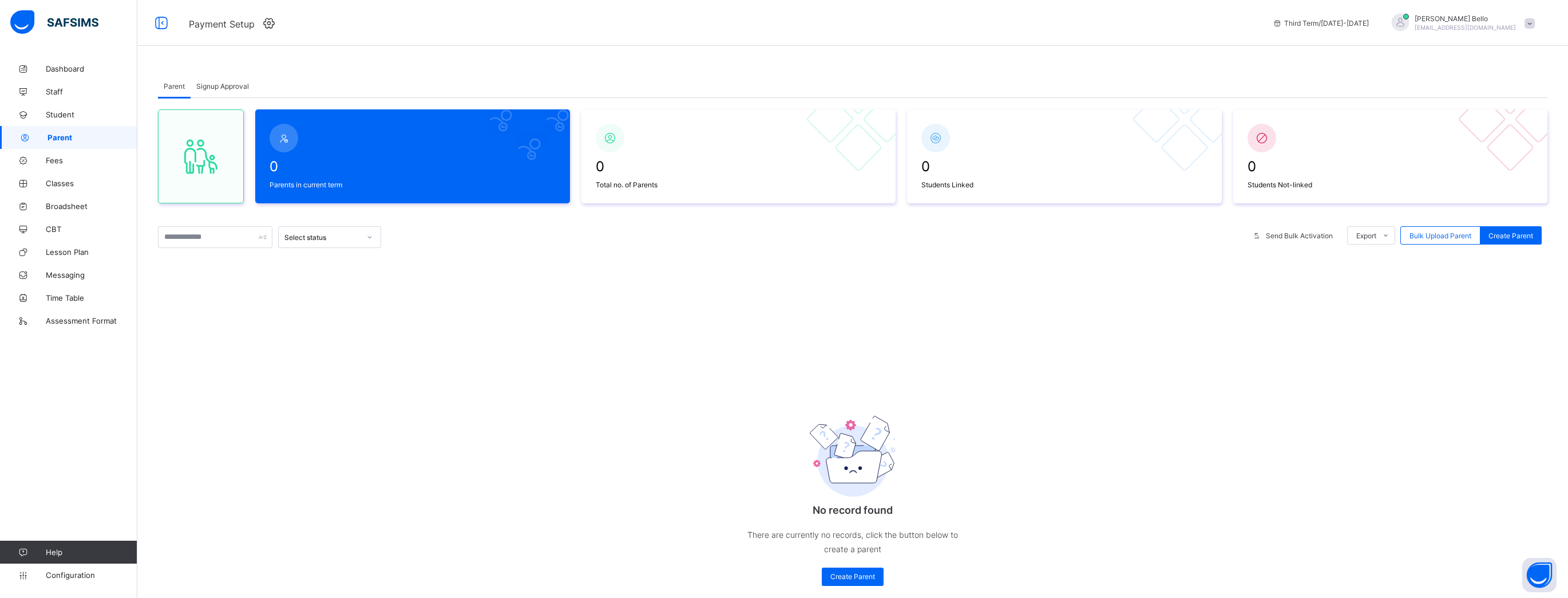
click at [13, 334] on link "Help" at bounding box center [68, 552] width 137 height 23
click at [37, 334] on icon at bounding box center [23, 552] width 46 height 8
click at [45, 334] on icon at bounding box center [23, 552] width 46 height 8
